Goal: Find contact information: Find contact information

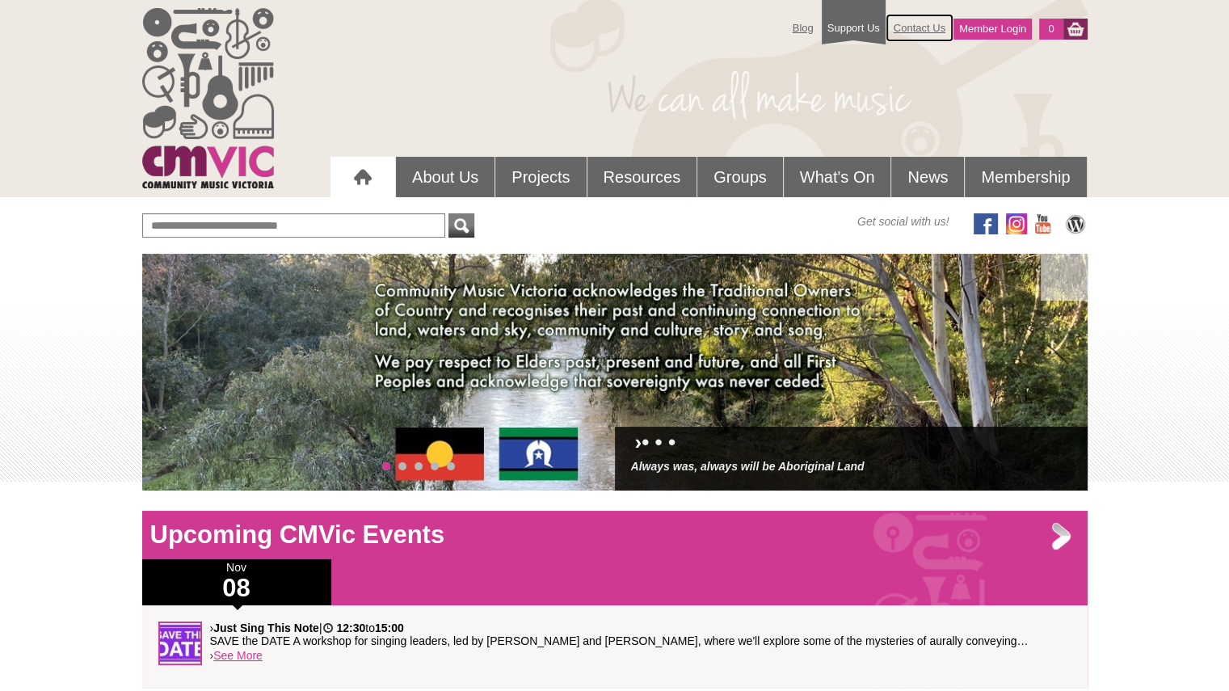
click at [915, 25] on link "Contact Us" at bounding box center [919, 28] width 68 height 28
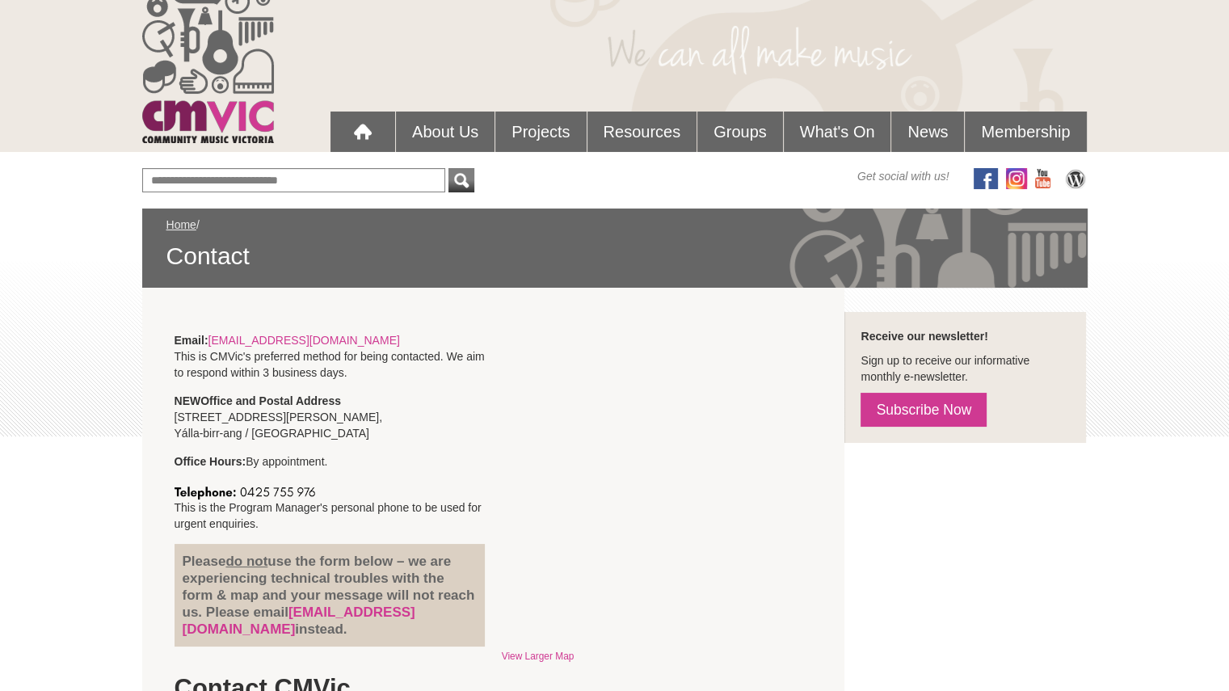
scroll to position [45, 0]
drag, startPoint x: 288, startPoint y: 611, endPoint x: 415, endPoint y: 610, distance: 127.7
click at [415, 610] on h4 "Please do not use the form below – we are experiencing technical troubles with …" at bounding box center [330, 595] width 295 height 85
copy h4 "info@cmvic.org.au"
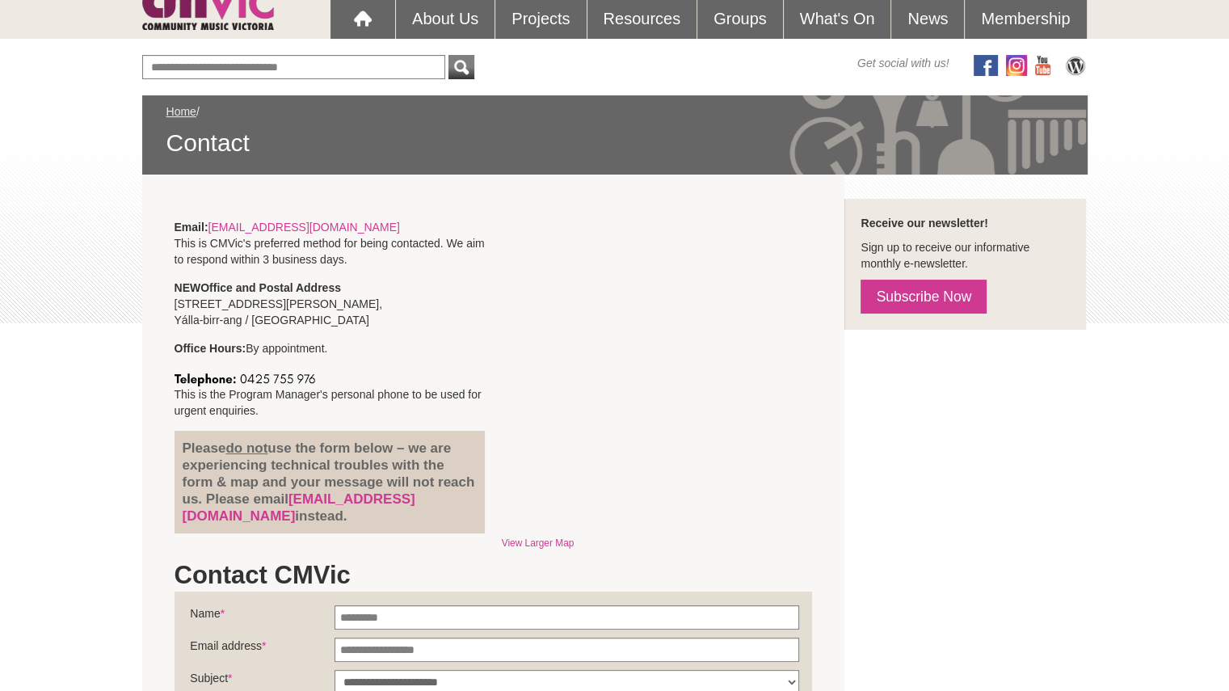
scroll to position [175, 0]
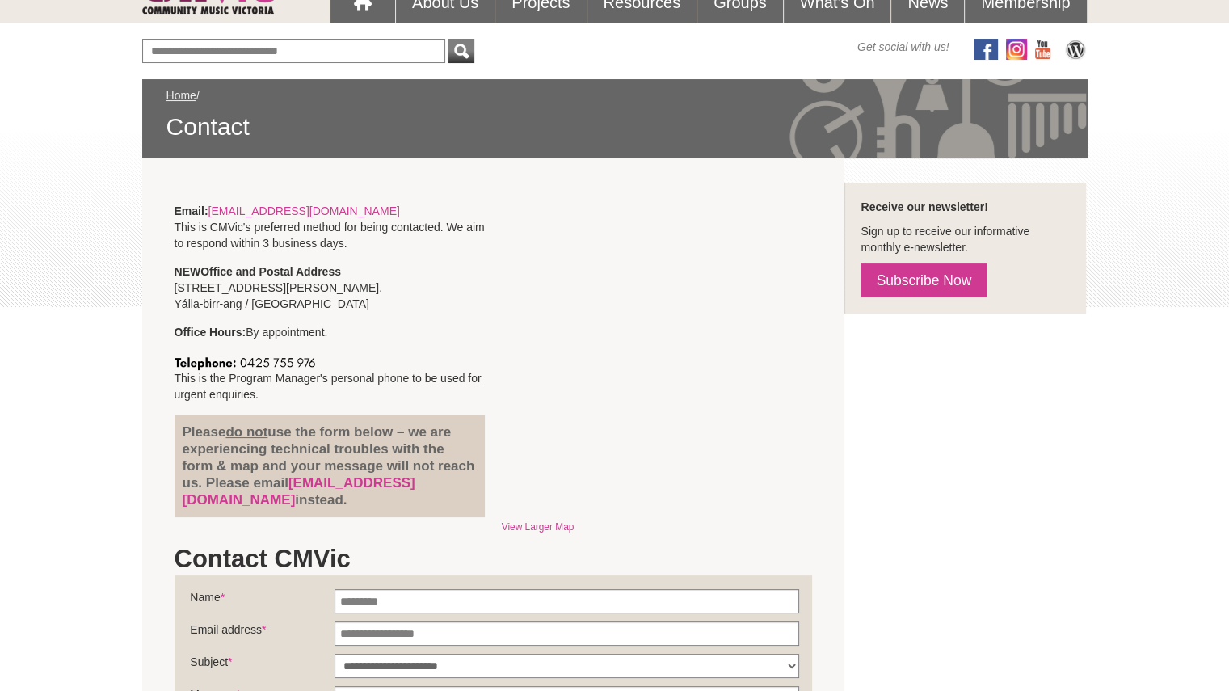
copy h4 "info@cmvic.org.au"
